Goal: Find specific page/section: Find specific page/section

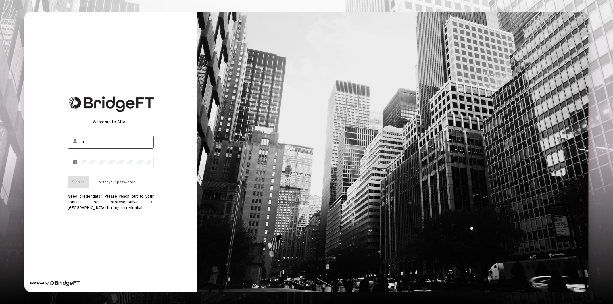
type input "[PERSON_NAME][EMAIL_ADDRESS][DOMAIN_NAME]"
click at [112, 159] on div at bounding box center [116, 162] width 69 height 14
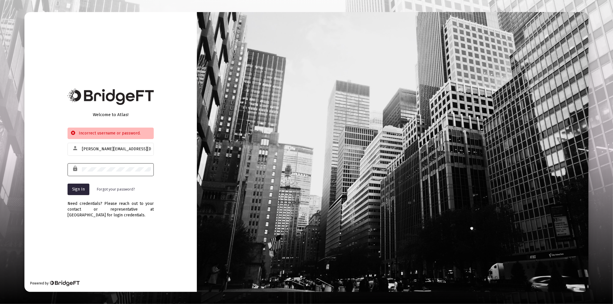
click at [96, 166] on div at bounding box center [116, 169] width 69 height 14
click at [96, 167] on div at bounding box center [116, 169] width 69 height 14
click at [95, 167] on div at bounding box center [116, 169] width 69 height 14
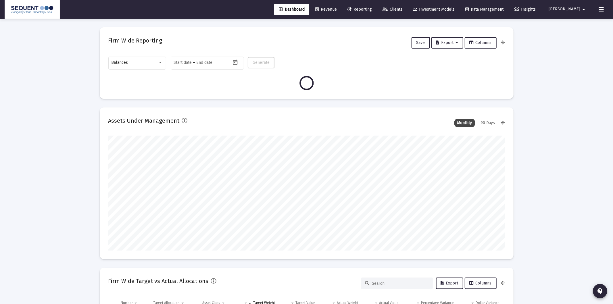
type input "[DATE]"
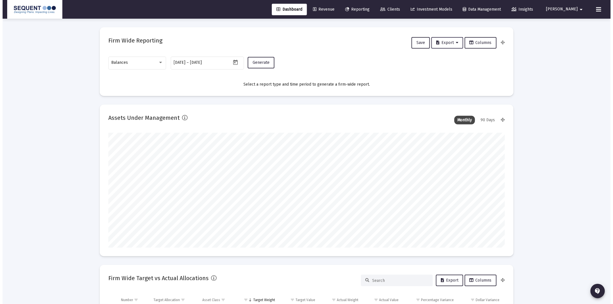
scroll to position [115, 397]
click at [398, 7] on span "Clients" at bounding box center [388, 9] width 20 height 5
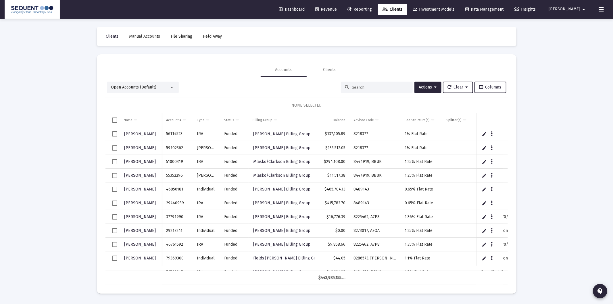
click at [365, 86] on input at bounding box center [380, 87] width 56 height 5
type input "k"
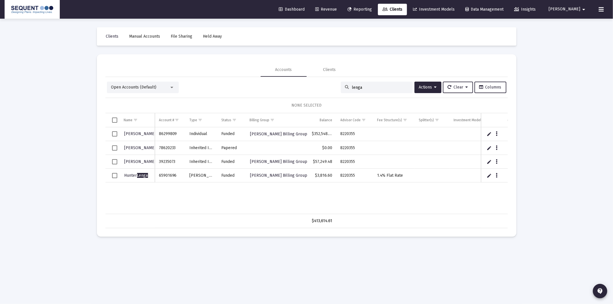
type input "lenga"
